Goal: Task Accomplishment & Management: Manage account settings

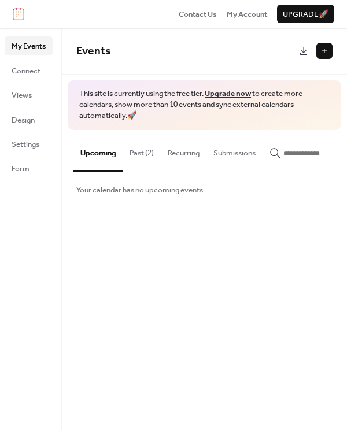
click at [322, 54] on button at bounding box center [324, 51] width 16 height 16
click at [31, 114] on span "Design" at bounding box center [23, 120] width 23 height 12
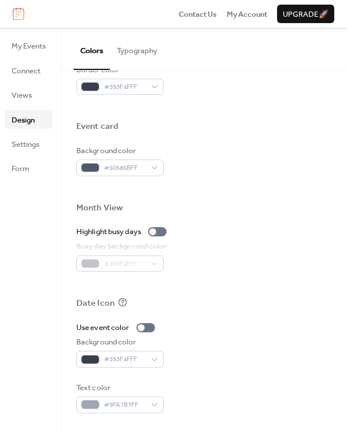
click at [145, 45] on button "Typography" at bounding box center [137, 48] width 54 height 40
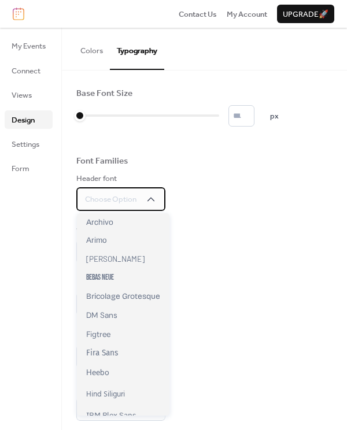
click at [135, 195] on span "Choose Option" at bounding box center [110, 199] width 51 height 12
click at [227, 175] on div "Header font Choose Option" at bounding box center [204, 192] width 256 height 38
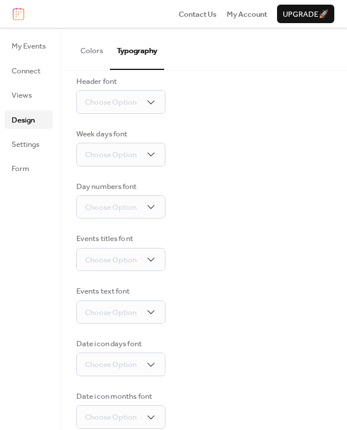
scroll to position [113, 0]
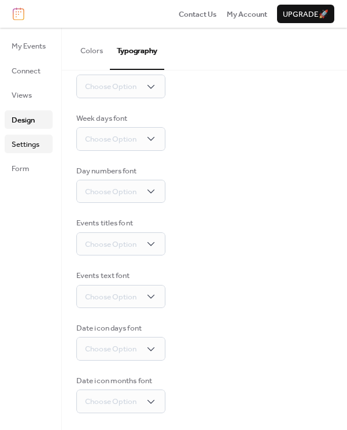
click at [16, 139] on span "Settings" at bounding box center [26, 145] width 28 height 12
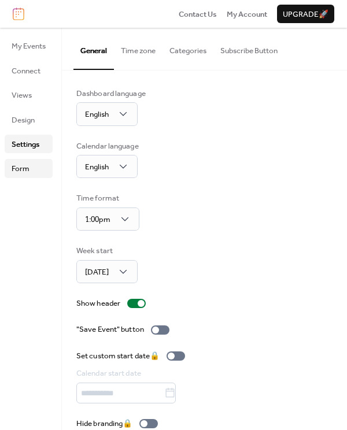
click at [22, 159] on link "Form" at bounding box center [29, 168] width 48 height 18
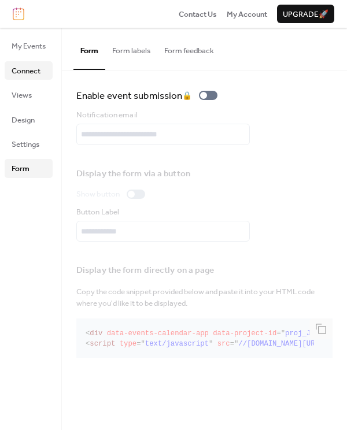
click at [28, 72] on span "Connect" at bounding box center [26, 71] width 29 height 12
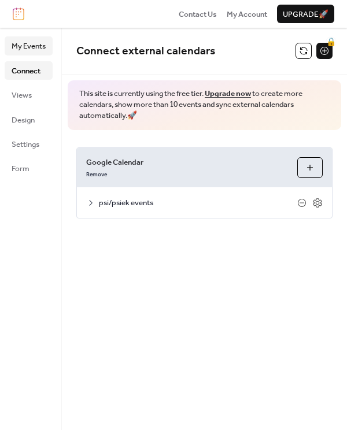
click at [29, 51] on span "My Events" at bounding box center [29, 46] width 34 height 12
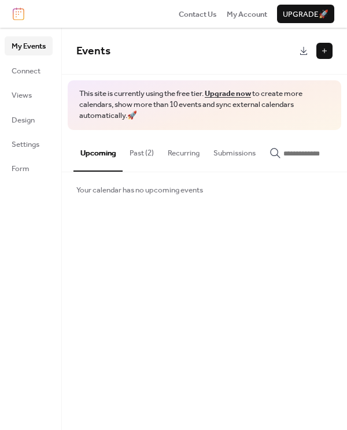
click at [27, 49] on span "My Events" at bounding box center [29, 46] width 34 height 12
click at [19, 67] on span "Connect" at bounding box center [26, 71] width 29 height 12
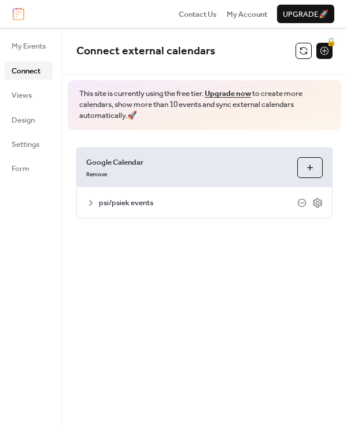
click at [131, 200] on span "psi/psiek events" at bounding box center [198, 203] width 198 height 12
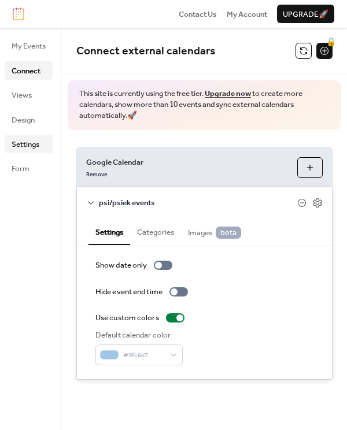
click at [17, 139] on span "Settings" at bounding box center [26, 145] width 28 height 12
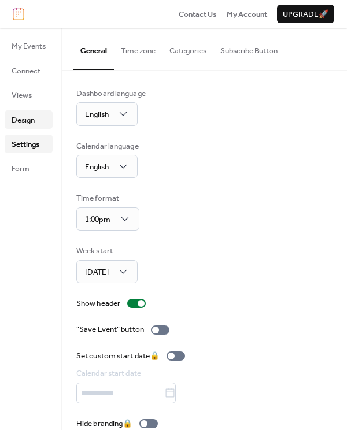
click at [21, 125] on span "Design" at bounding box center [23, 120] width 23 height 12
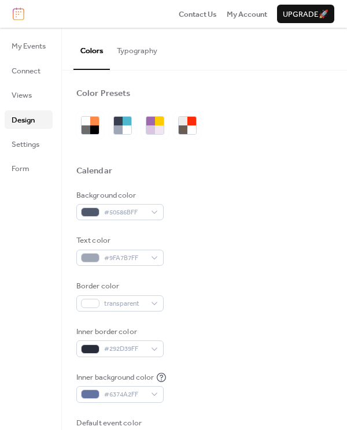
click at [134, 54] on button "Typography" at bounding box center [137, 48] width 54 height 40
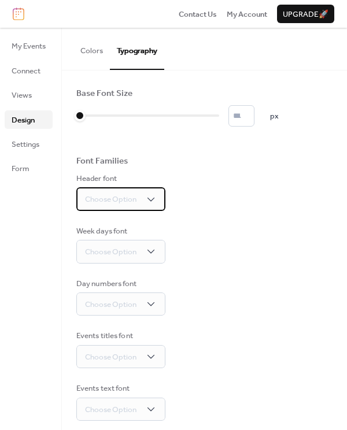
click at [138, 193] on div "Choose Option" at bounding box center [120, 198] width 89 height 23
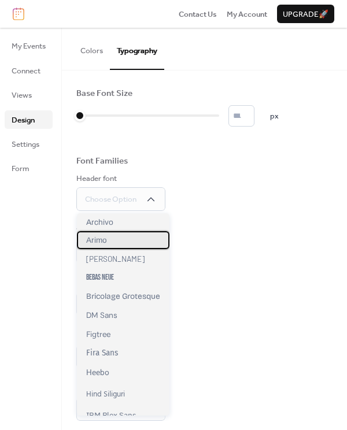
click at [105, 245] on div "Arimo" at bounding box center [123, 240] width 92 height 18
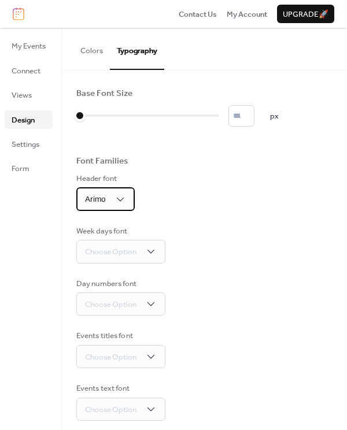
click at [120, 207] on div "Arimo" at bounding box center [105, 198] width 58 height 23
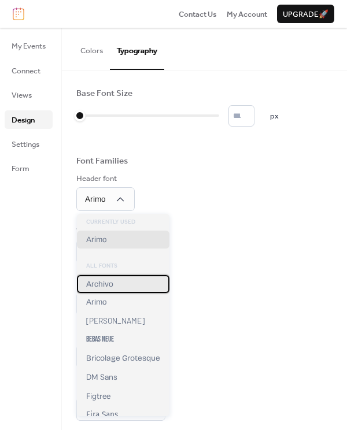
click at [99, 288] on span "Archivo" at bounding box center [99, 284] width 27 height 9
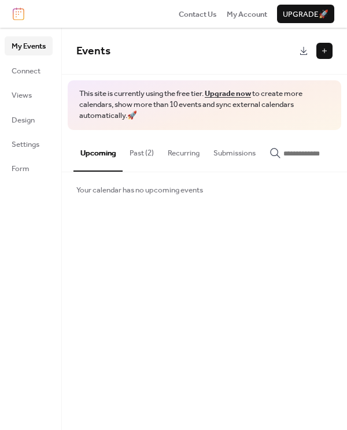
click at [233, 94] on link "Upgrade now" at bounding box center [227, 93] width 46 height 15
click at [135, 163] on button "Past (2)" at bounding box center [141, 150] width 38 height 40
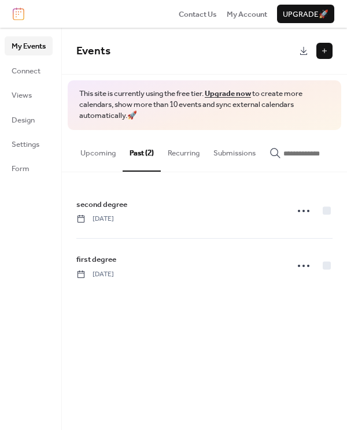
click at [173, 150] on button "Recurring" at bounding box center [184, 150] width 46 height 40
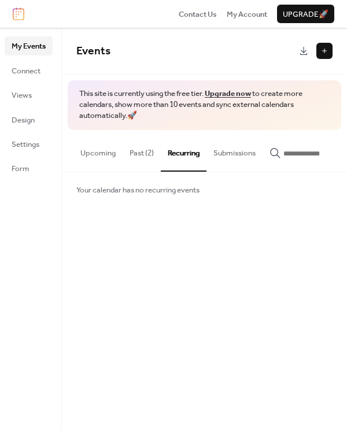
click at [146, 157] on button "Past (2)" at bounding box center [141, 150] width 38 height 40
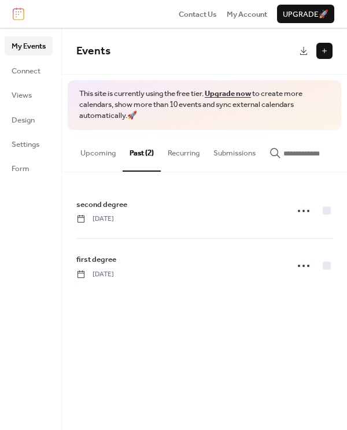
click at [108, 151] on button "Upcoming" at bounding box center [97, 150] width 49 height 40
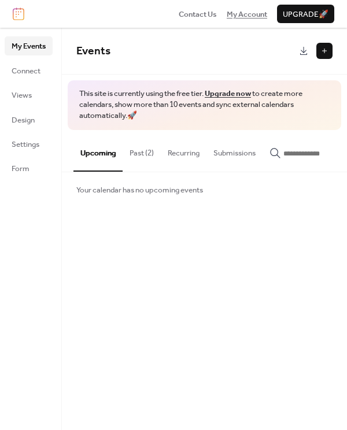
click at [237, 10] on span "My Account" at bounding box center [246, 15] width 40 height 12
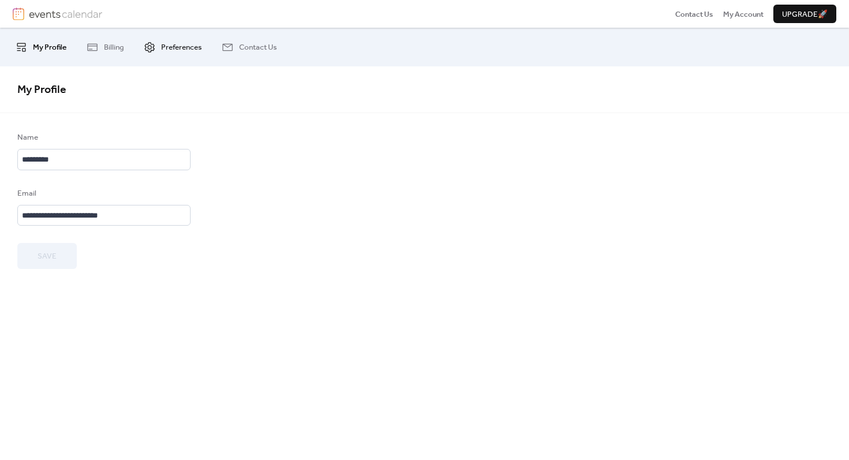
click at [182, 43] on span "Preferences" at bounding box center [181, 48] width 40 height 12
click at [119, 55] on link "Billing" at bounding box center [105, 46] width 54 height 29
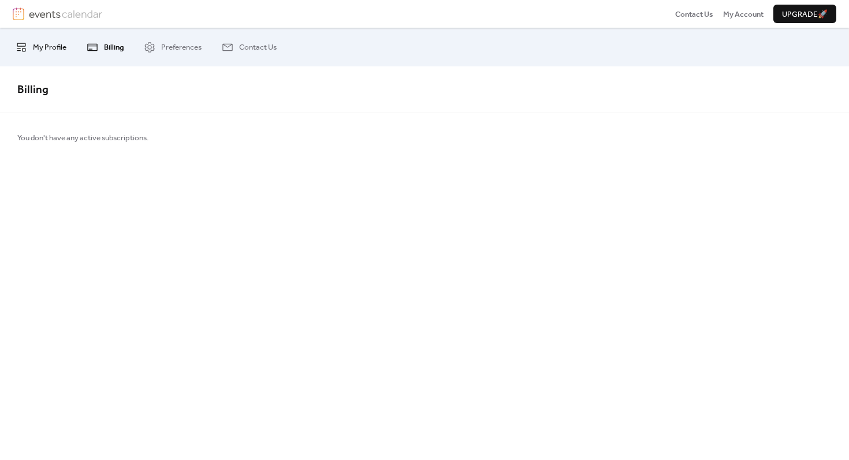
click at [45, 58] on link "My Profile" at bounding box center [41, 46] width 68 height 29
click at [792, 9] on span "Upgrade 🚀" at bounding box center [805, 15] width 46 height 12
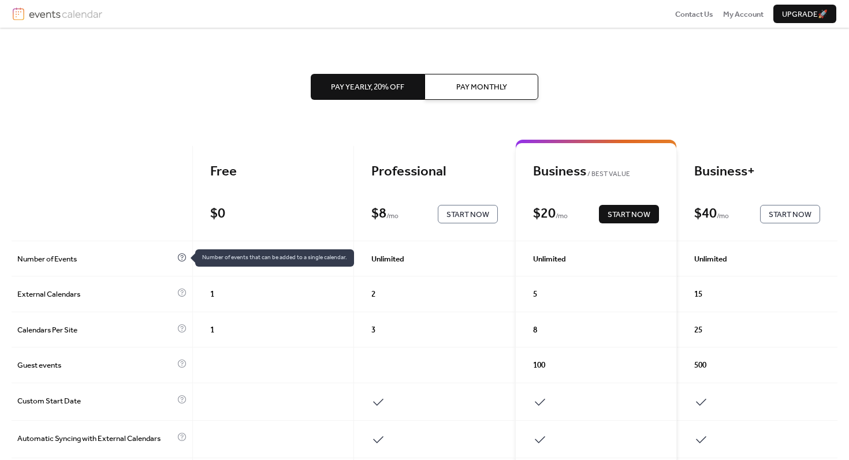
click at [183, 259] on icon at bounding box center [181, 257] width 9 height 9
